Goal: Navigation & Orientation: Find specific page/section

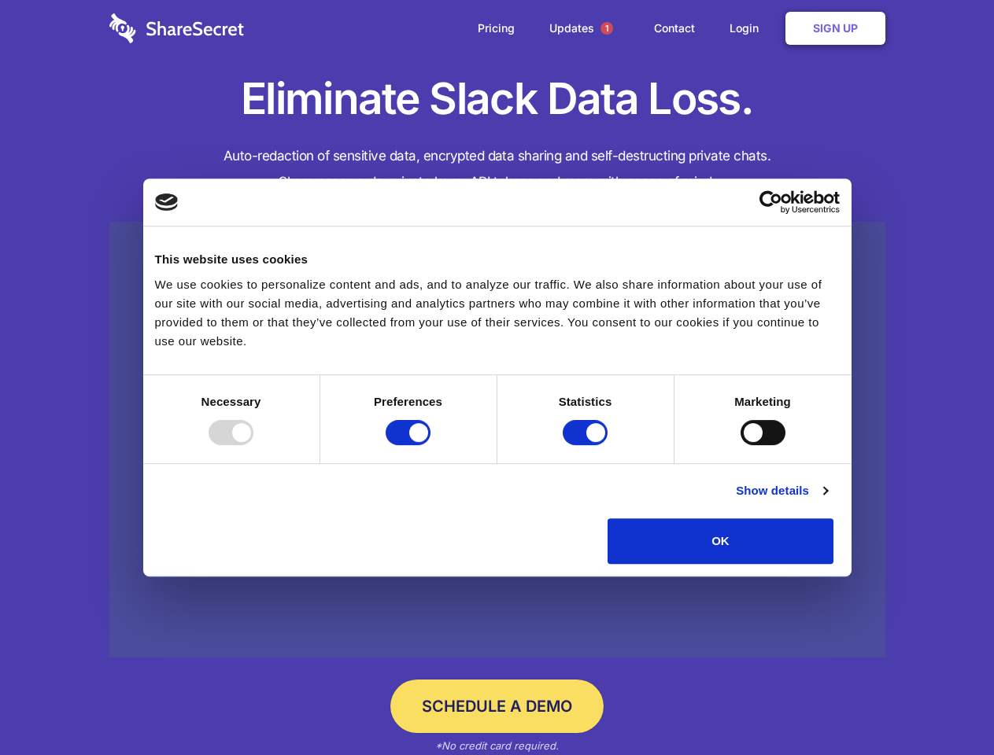
click at [253, 445] on div at bounding box center [231, 432] width 45 height 25
click at [430, 445] on input "Preferences" at bounding box center [408, 432] width 45 height 25
checkbox input "false"
click at [587, 445] on input "Statistics" at bounding box center [585, 432] width 45 height 25
checkbox input "false"
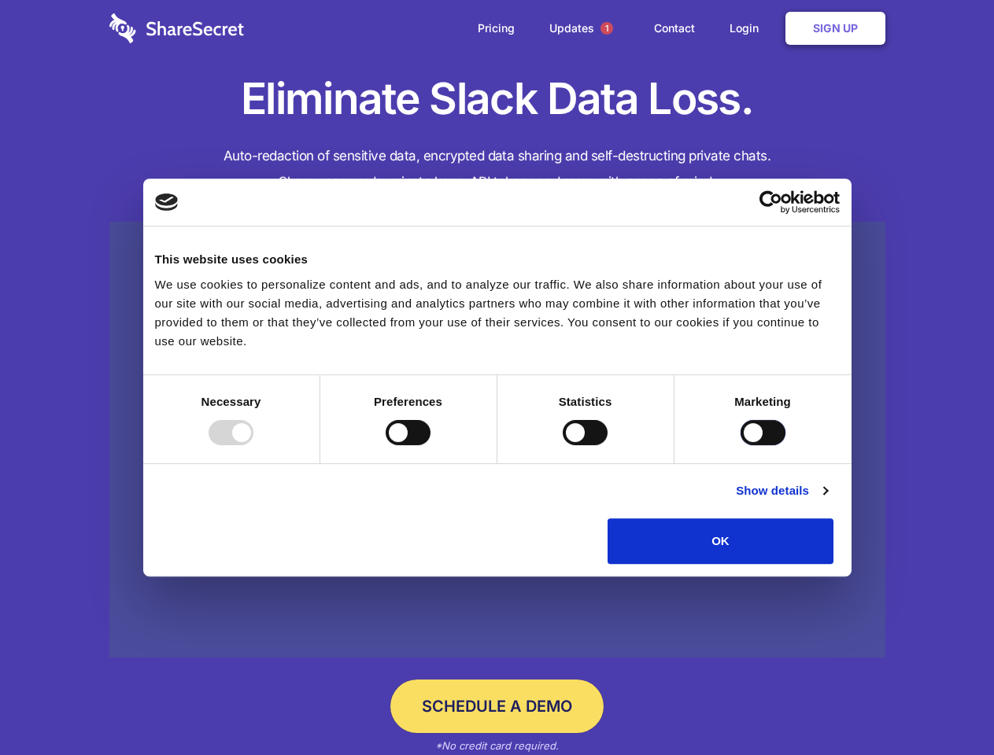
click at [740, 445] on input "Marketing" at bounding box center [762, 432] width 45 height 25
checkbox input "true"
click at [827, 500] on link "Show details" at bounding box center [781, 491] width 91 height 19
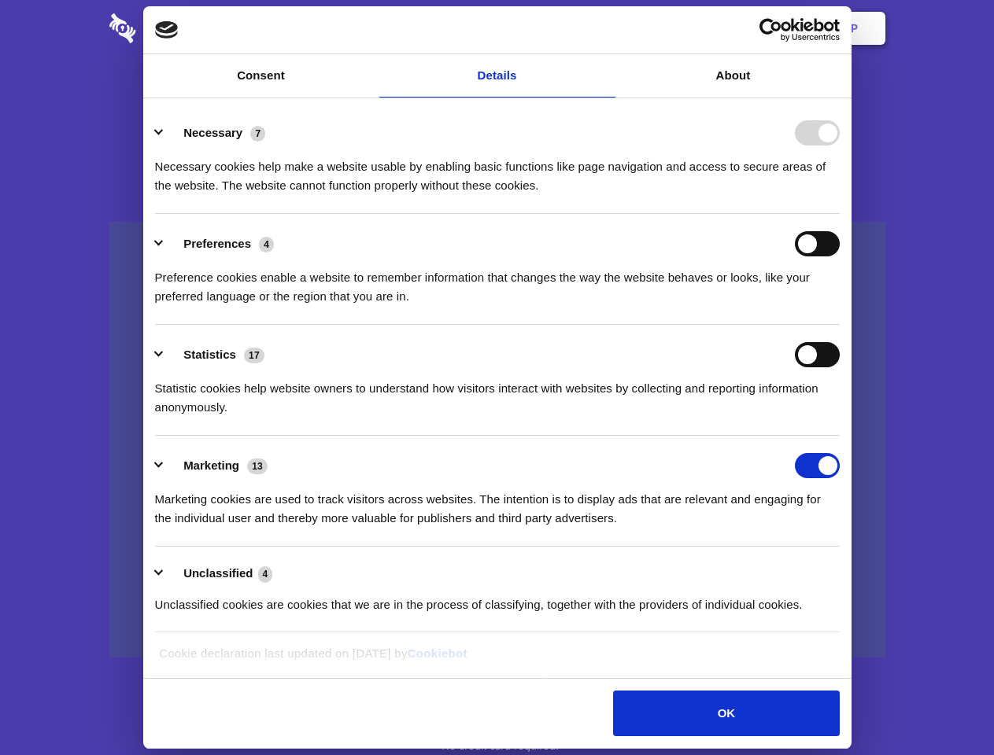
click at [840, 214] on li "Necessary 7 Necessary cookies help make a website usable by enabling basic func…" at bounding box center [497, 158] width 685 height 111
click at [606, 28] on span "1" at bounding box center [606, 28] width 13 height 13
